Goal: Find specific page/section: Find specific page/section

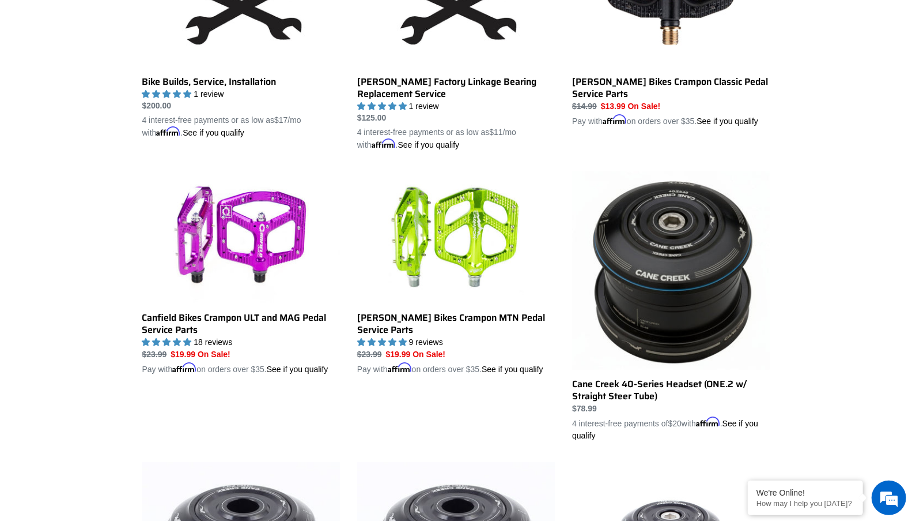
drag, startPoint x: 218, startPoint y: 314, endPoint x: 43, endPoint y: 1, distance: 358.4
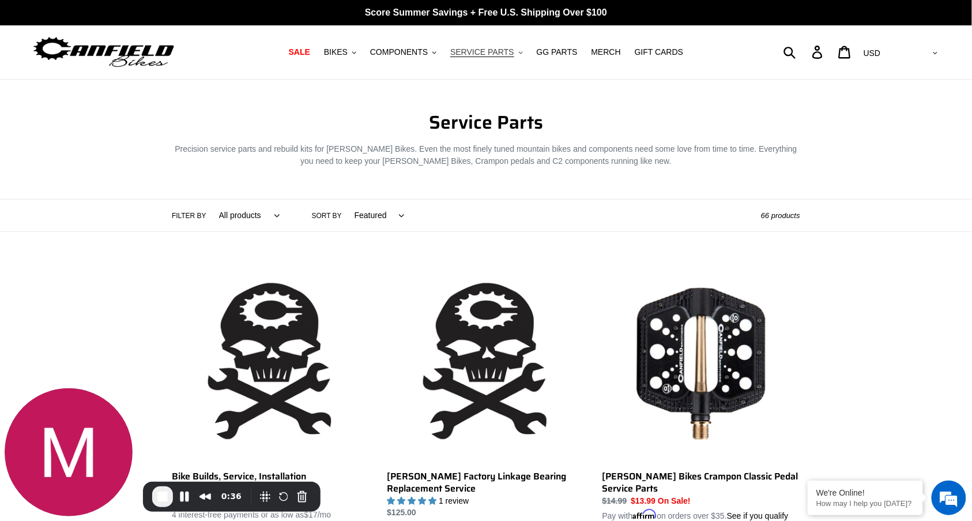
click at [502, 50] on span "SERVICE PARTS" at bounding box center [481, 52] width 63 height 10
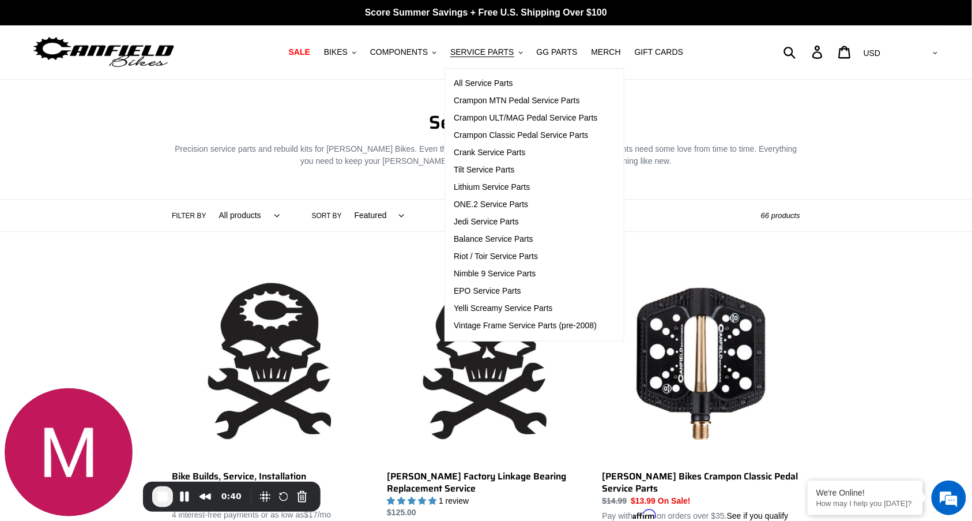
click at [102, 137] on header "Collection: Service Parts Precision service parts and rebuild kits for Canfield…" at bounding box center [486, 171] width 972 height 121
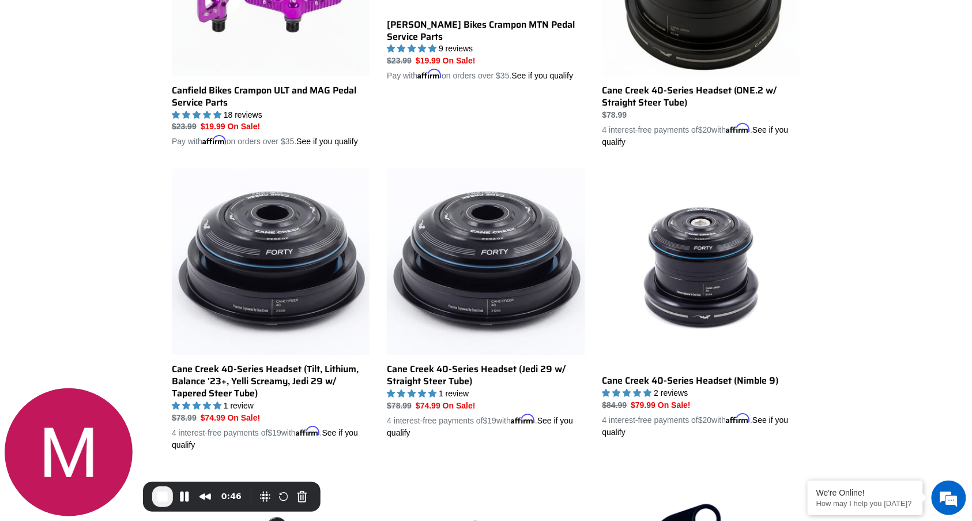
scroll to position [632, 0]
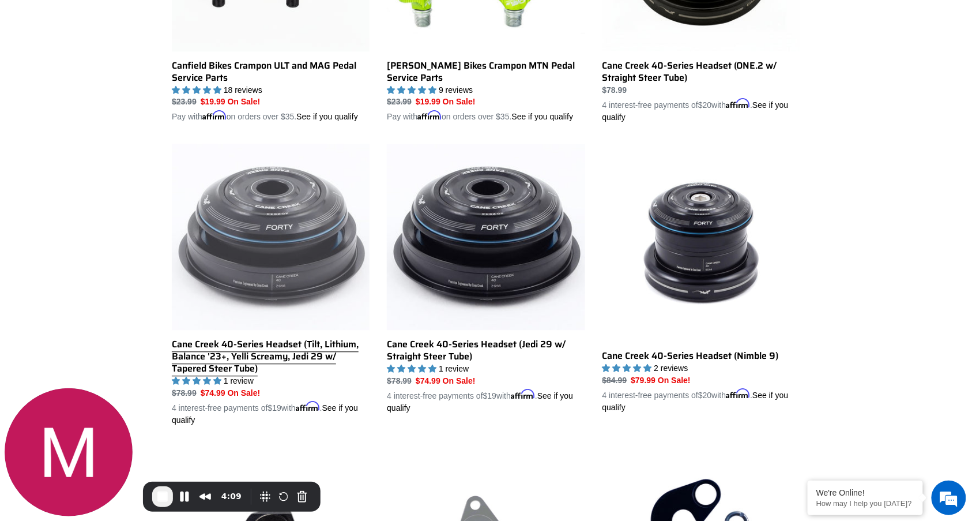
scroll to position [716, 0]
